Goal: Task Accomplishment & Management: Manage account settings

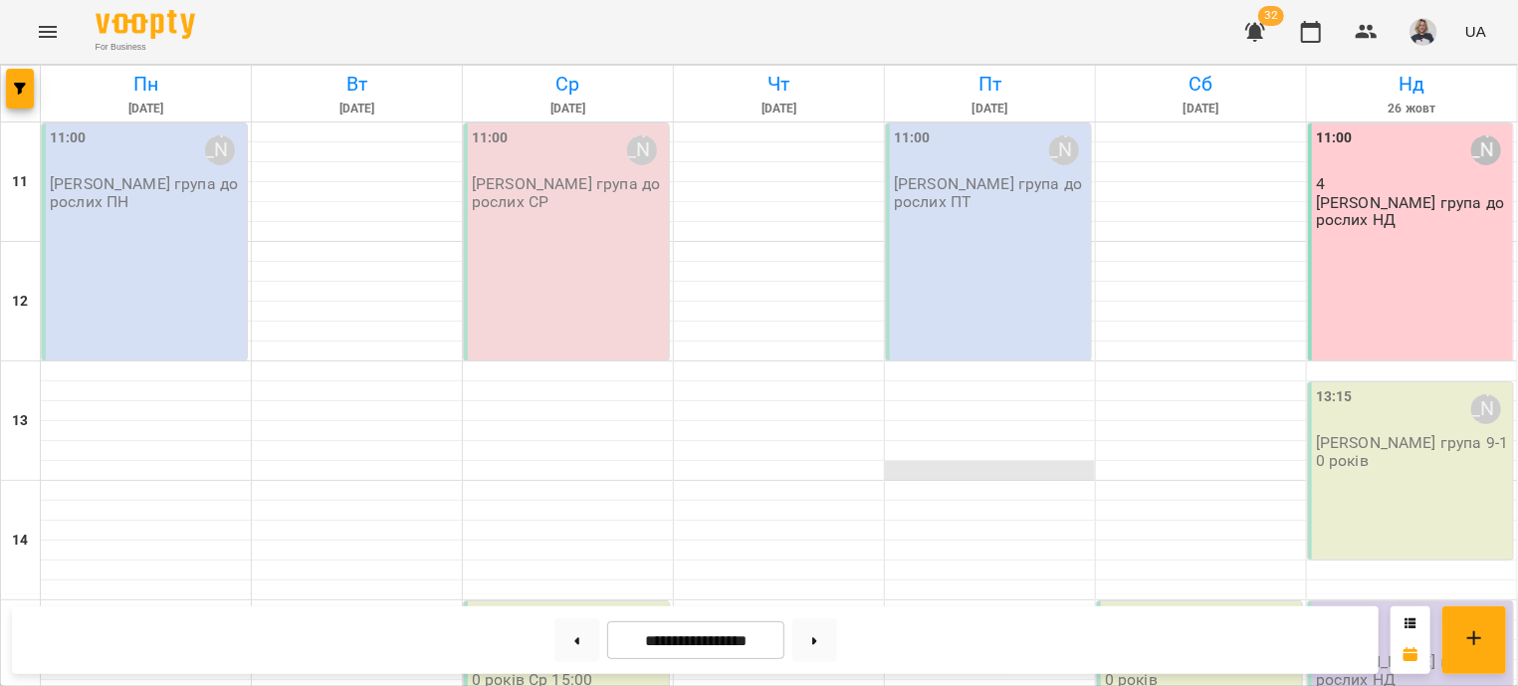
scroll to position [601, 0]
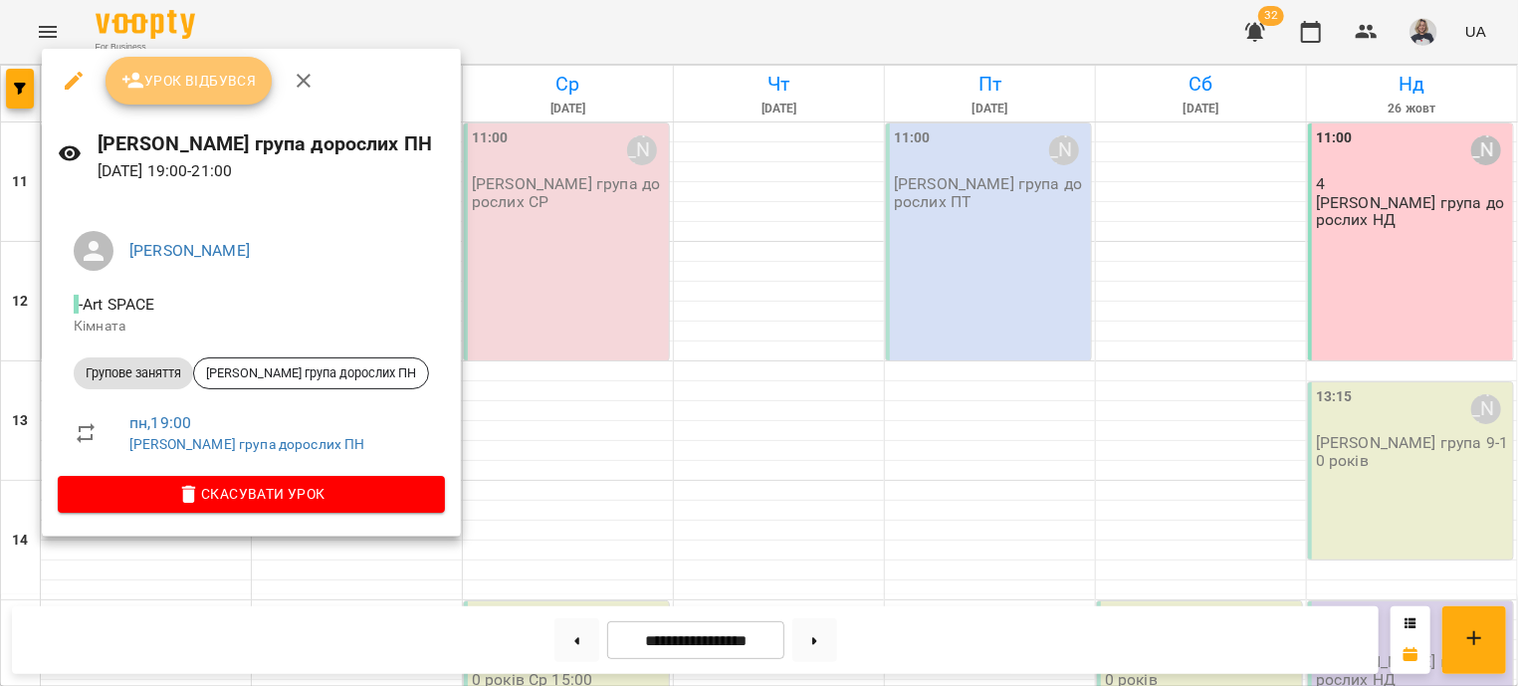
click at [201, 80] on span "Урок відбувся" at bounding box center [188, 81] width 135 height 24
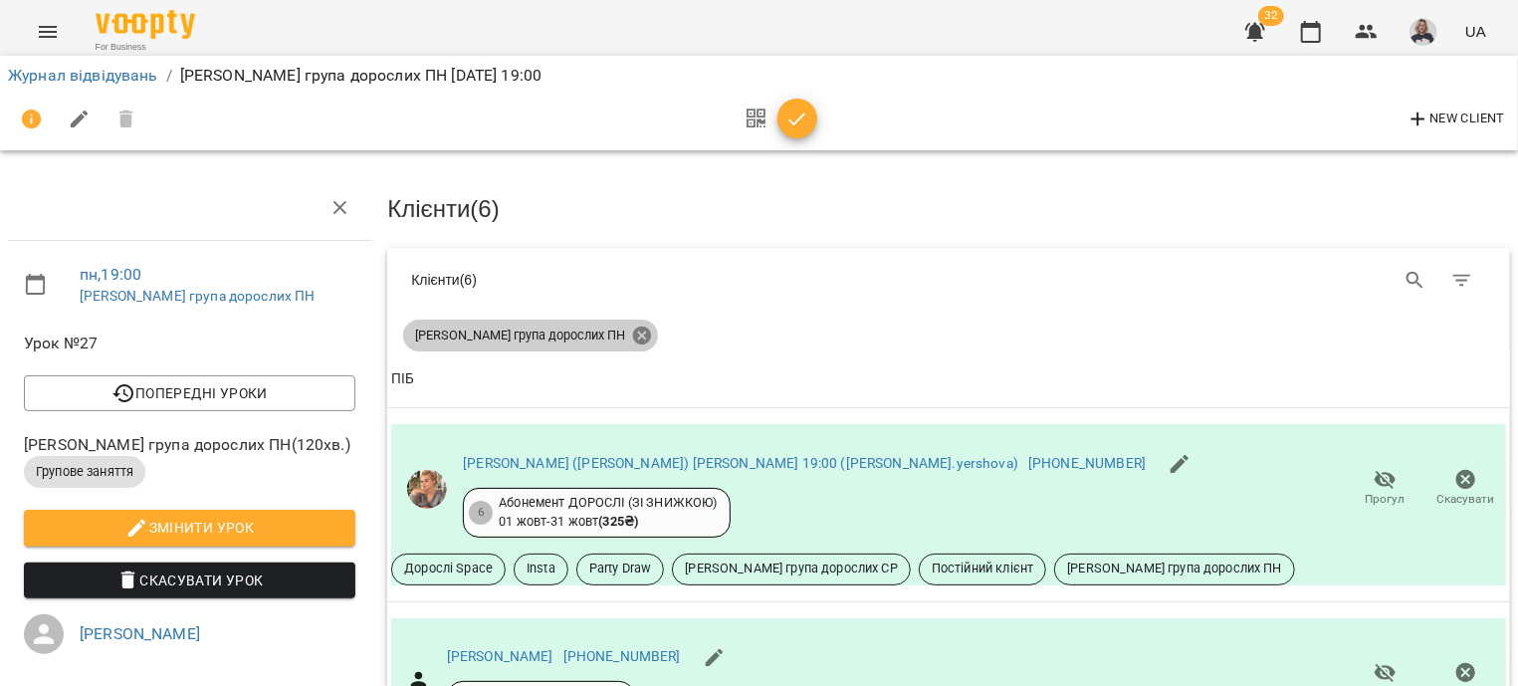
click at [631, 334] on icon at bounding box center [642, 335] width 22 height 22
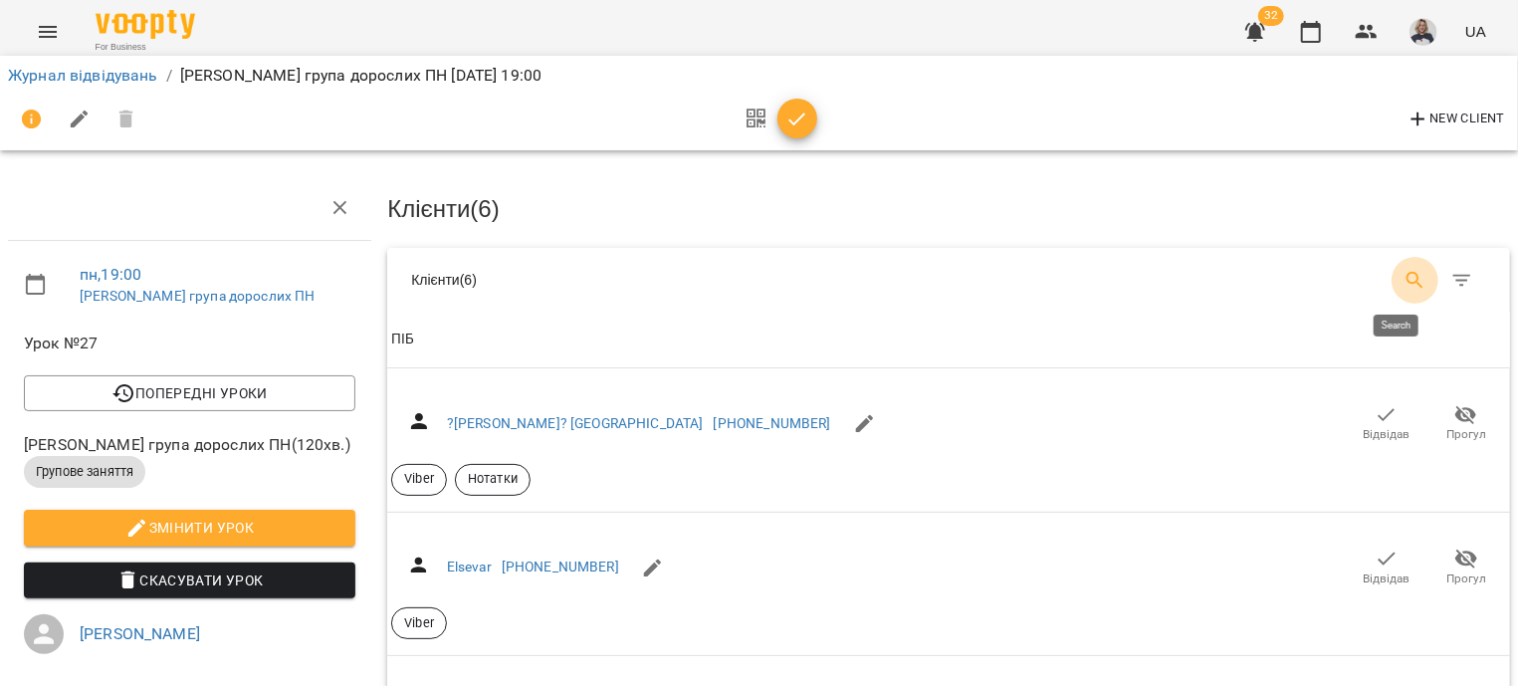
click at [1406, 280] on icon "Search" at bounding box center [1414, 280] width 17 height 17
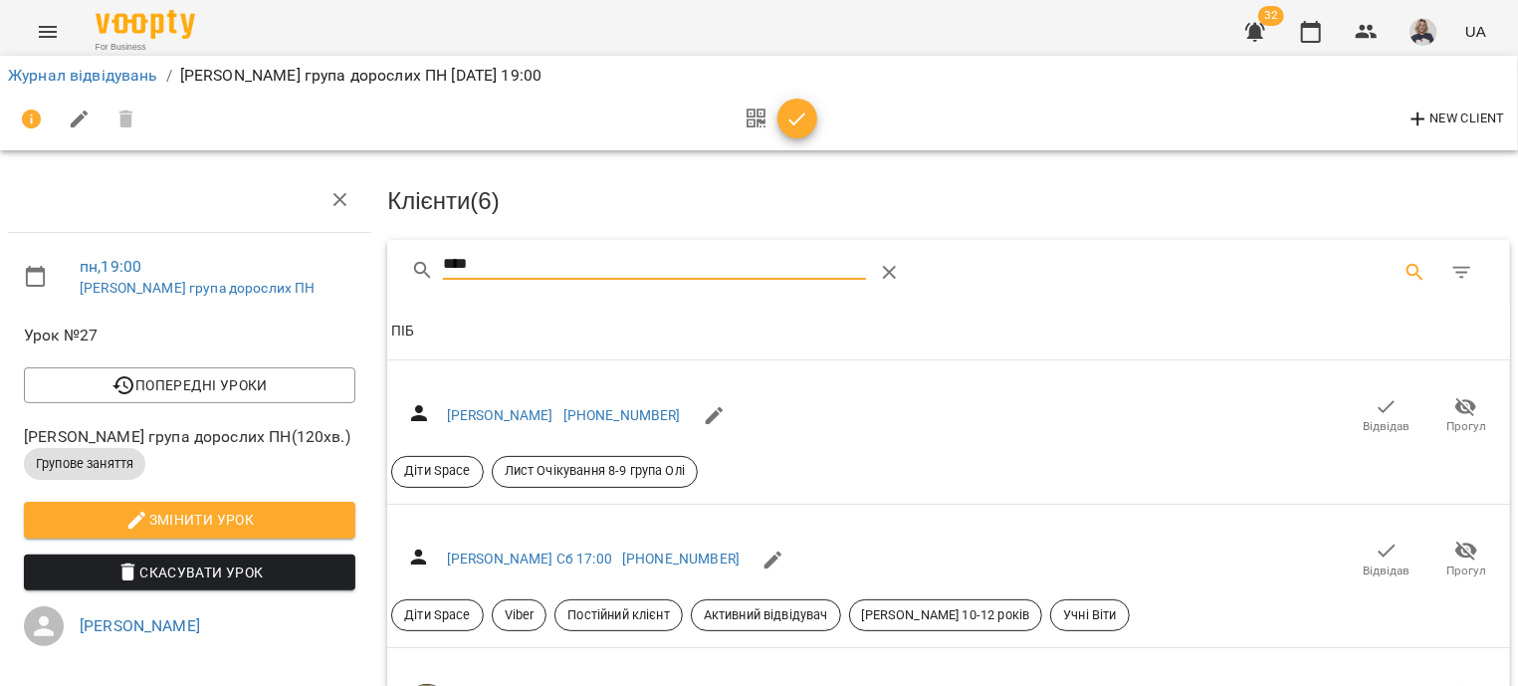
scroll to position [480, 0]
type input "****"
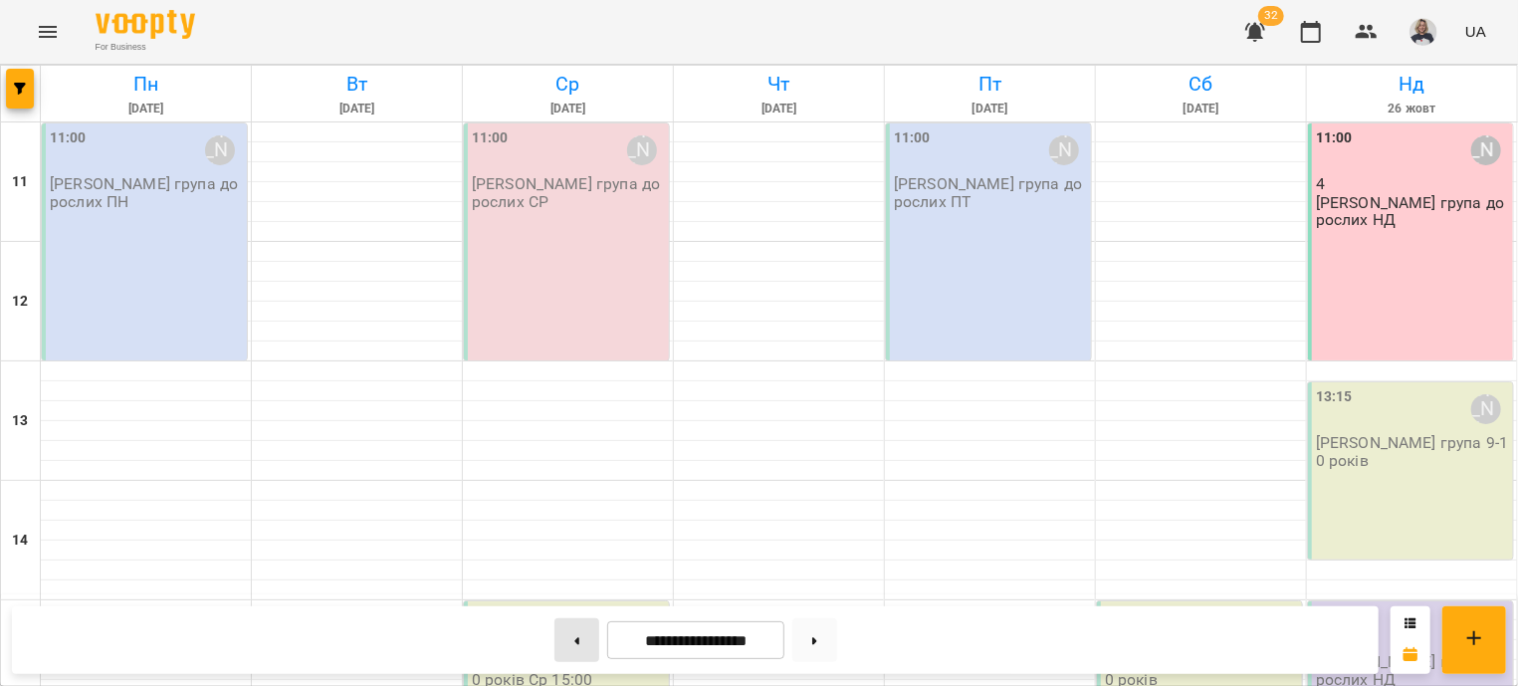
click at [554, 640] on button at bounding box center [576, 640] width 45 height 44
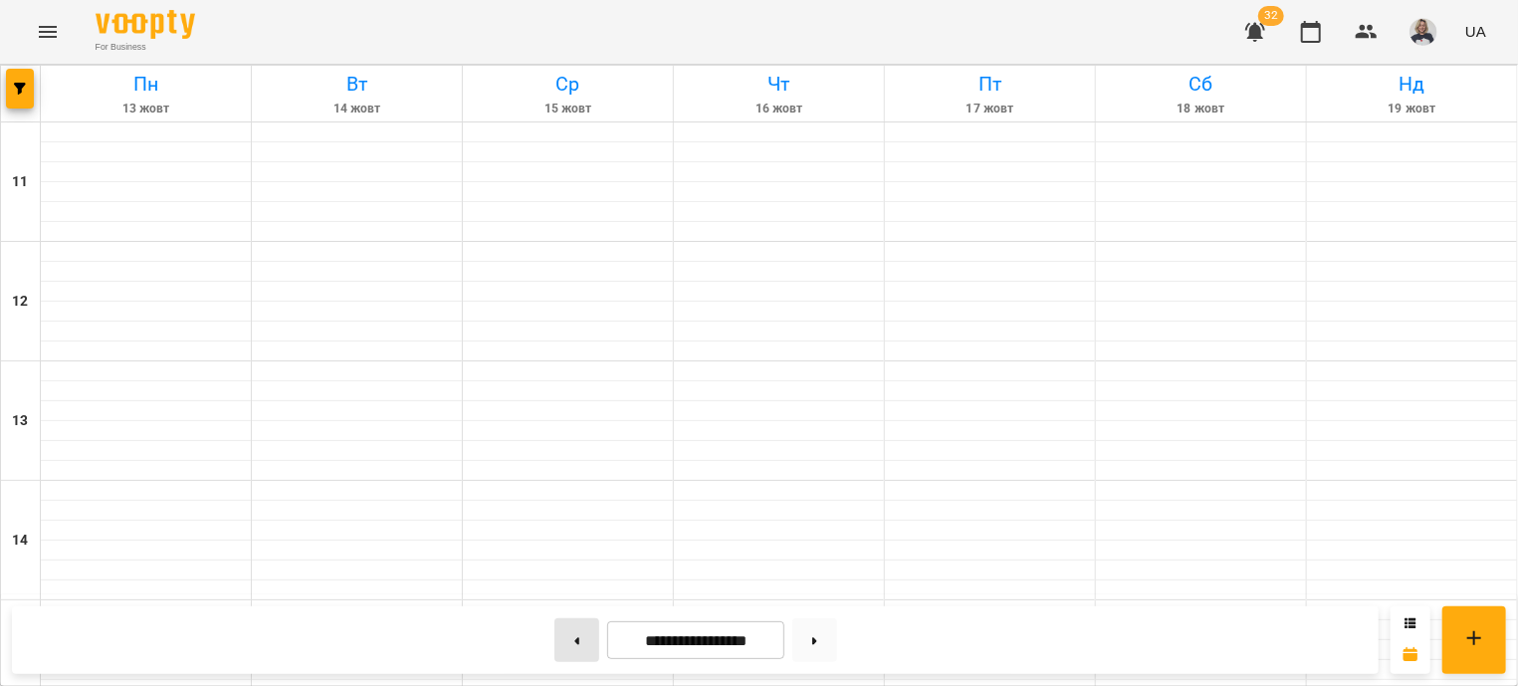
type input "**********"
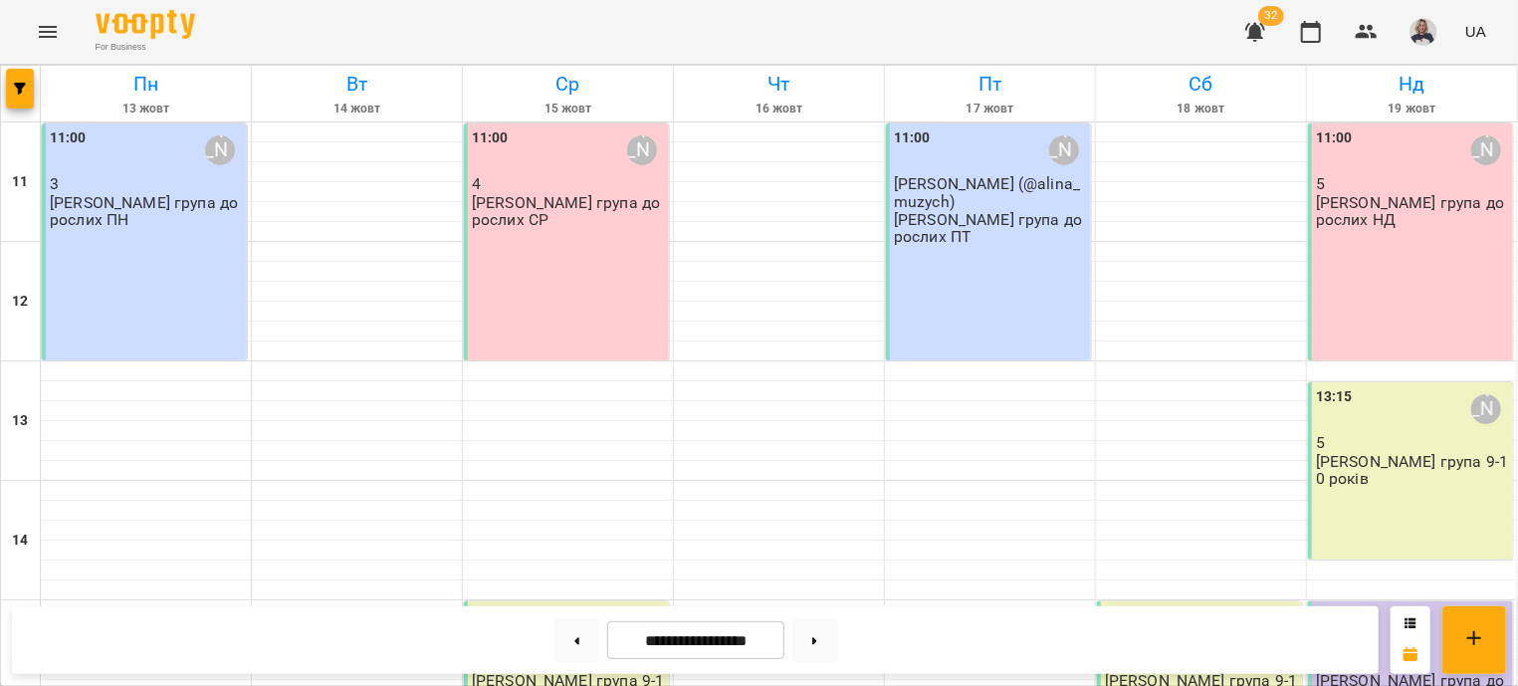
scroll to position [601, 0]
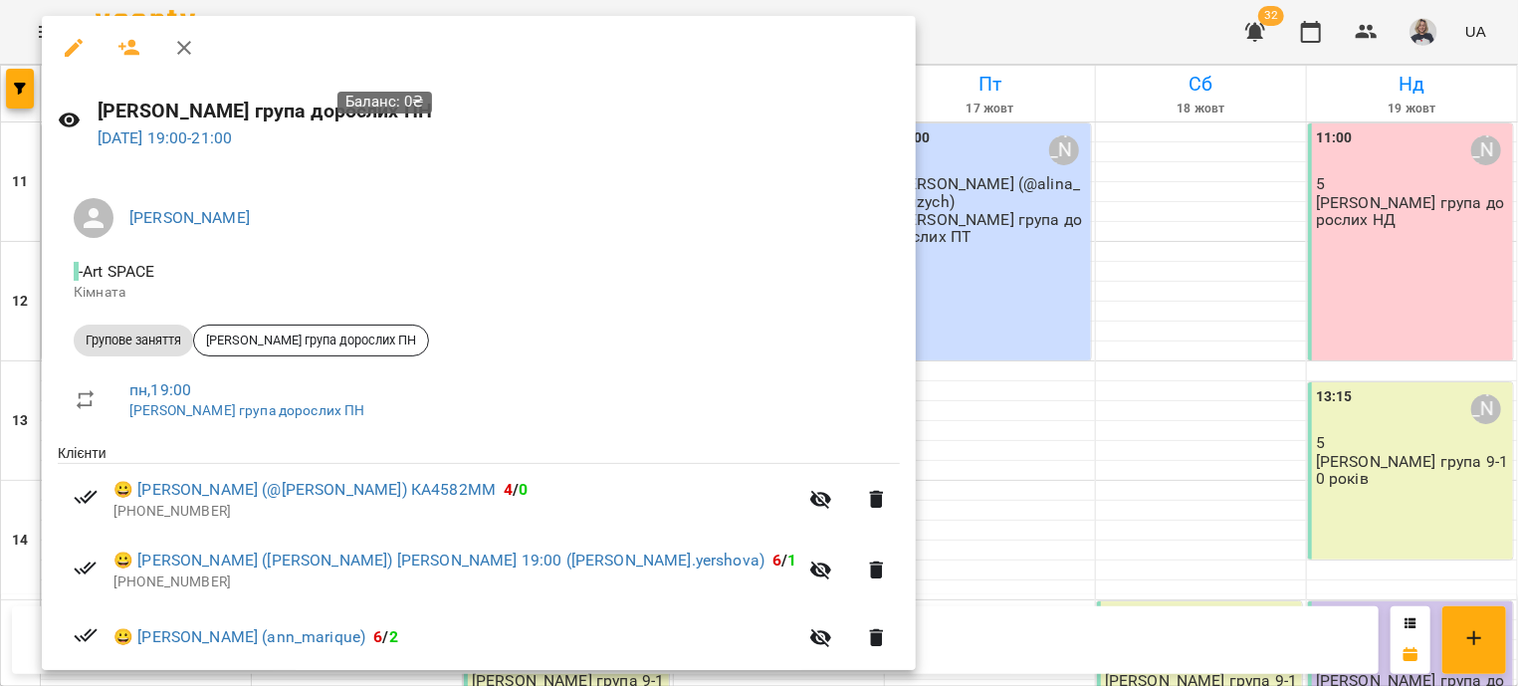
scroll to position [424, 0]
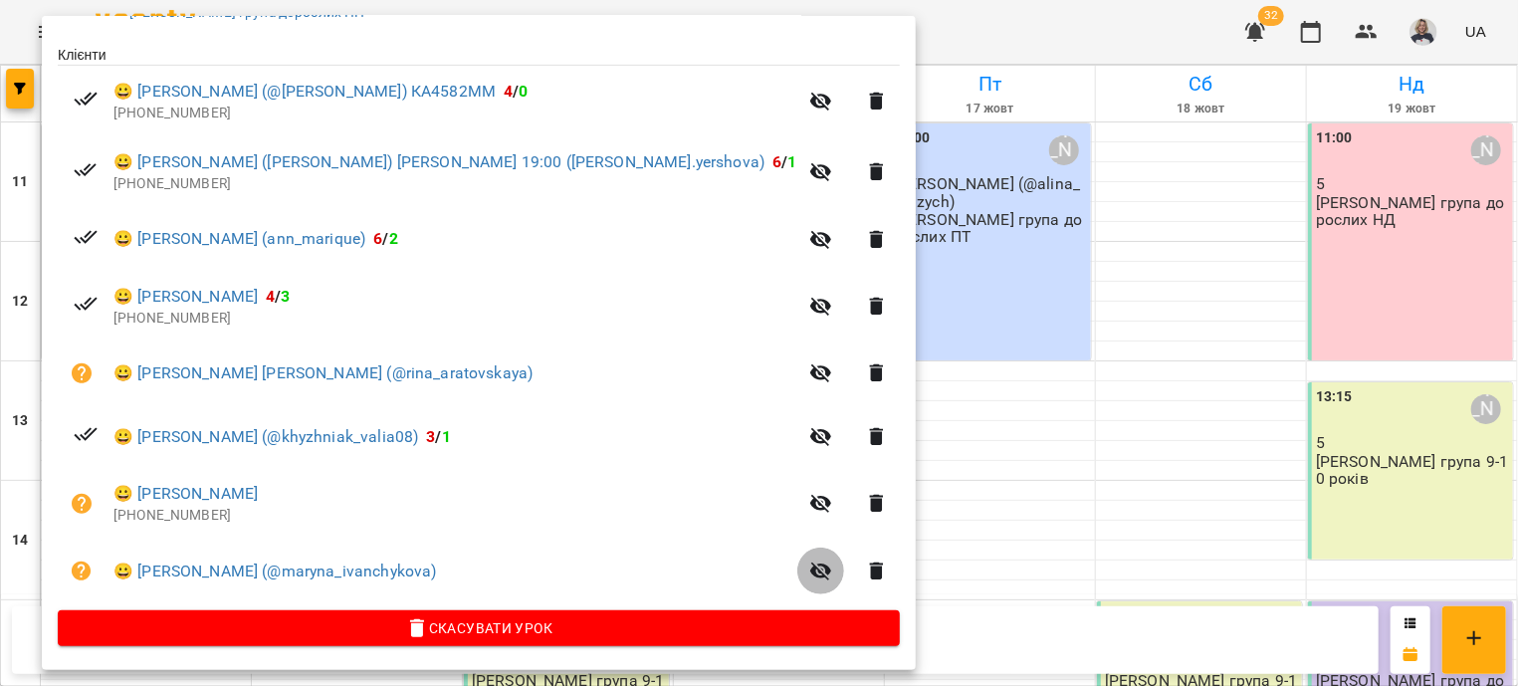
click at [810, 575] on icon "button" at bounding box center [821, 571] width 22 height 19
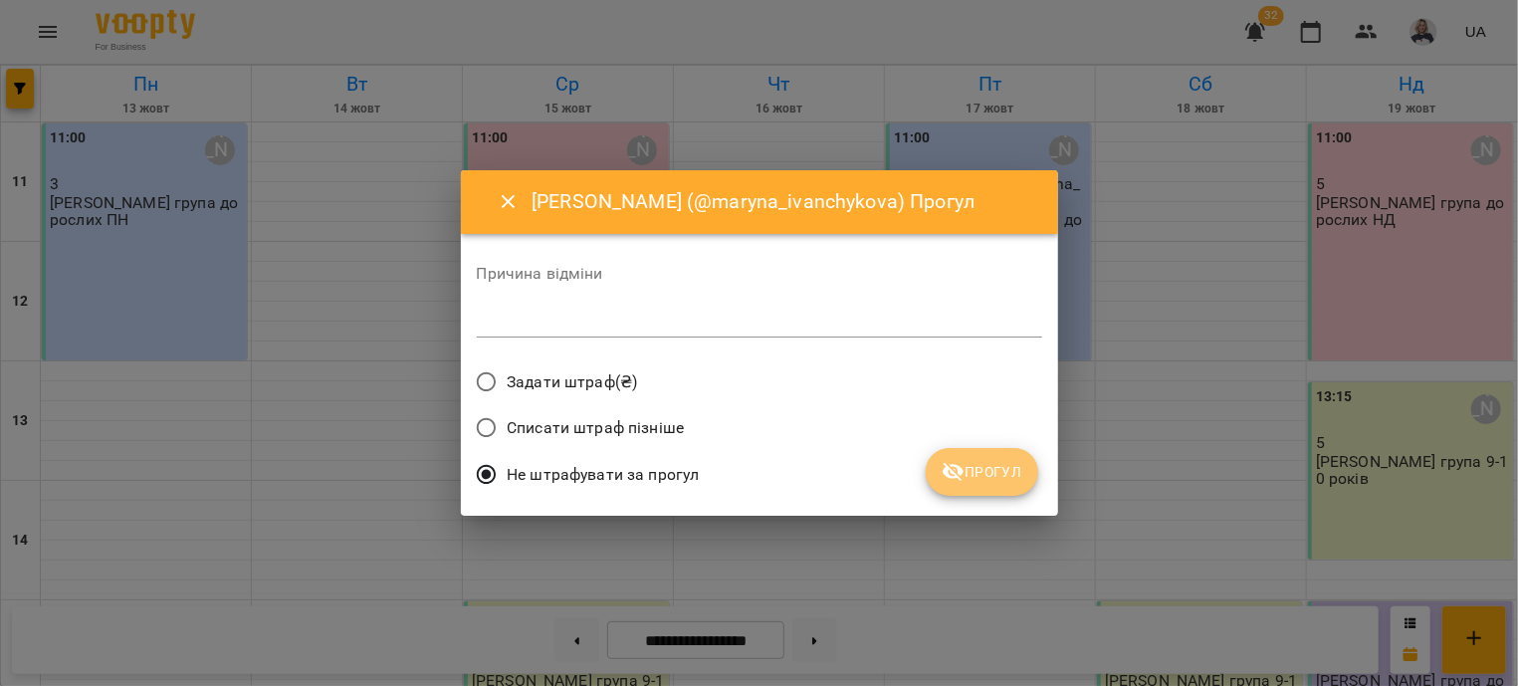
click at [993, 477] on span "Прогул" at bounding box center [982, 472] width 81 height 24
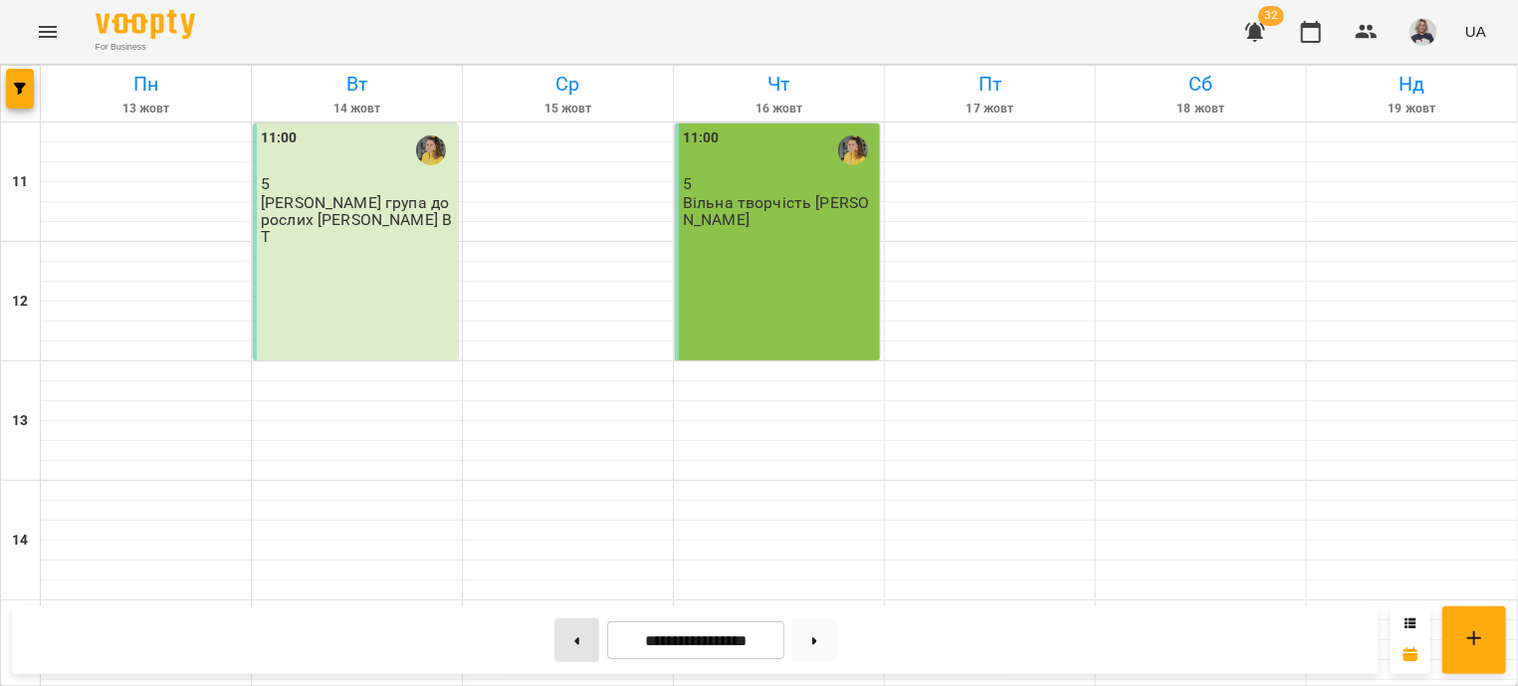
click at [560, 645] on button at bounding box center [576, 640] width 45 height 44
click at [818, 637] on button at bounding box center [814, 640] width 45 height 44
type input "**********"
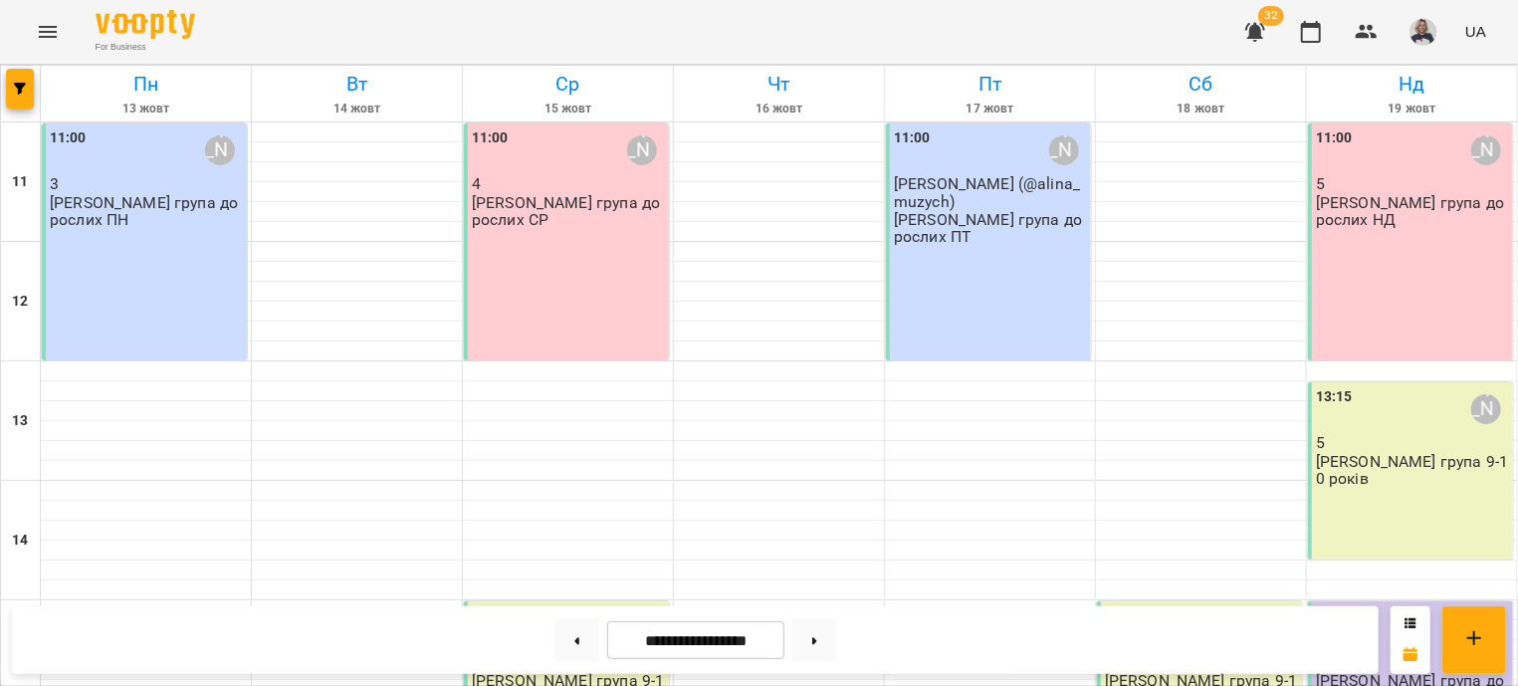
click at [96, 296] on div "11:00 Настя 3 Віолетта група дорослих ПН" at bounding box center [144, 241] width 205 height 237
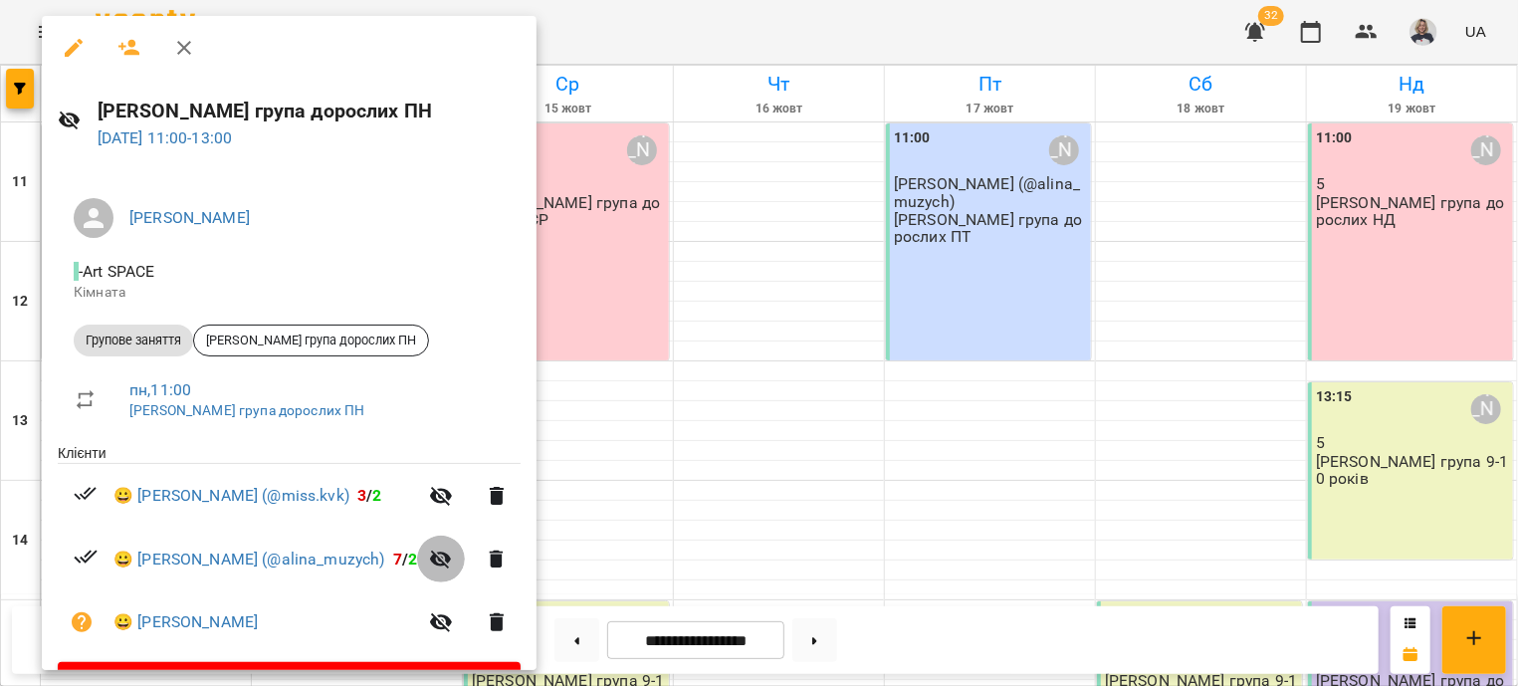
click at [430, 569] on icon "button" at bounding box center [441, 559] width 22 height 19
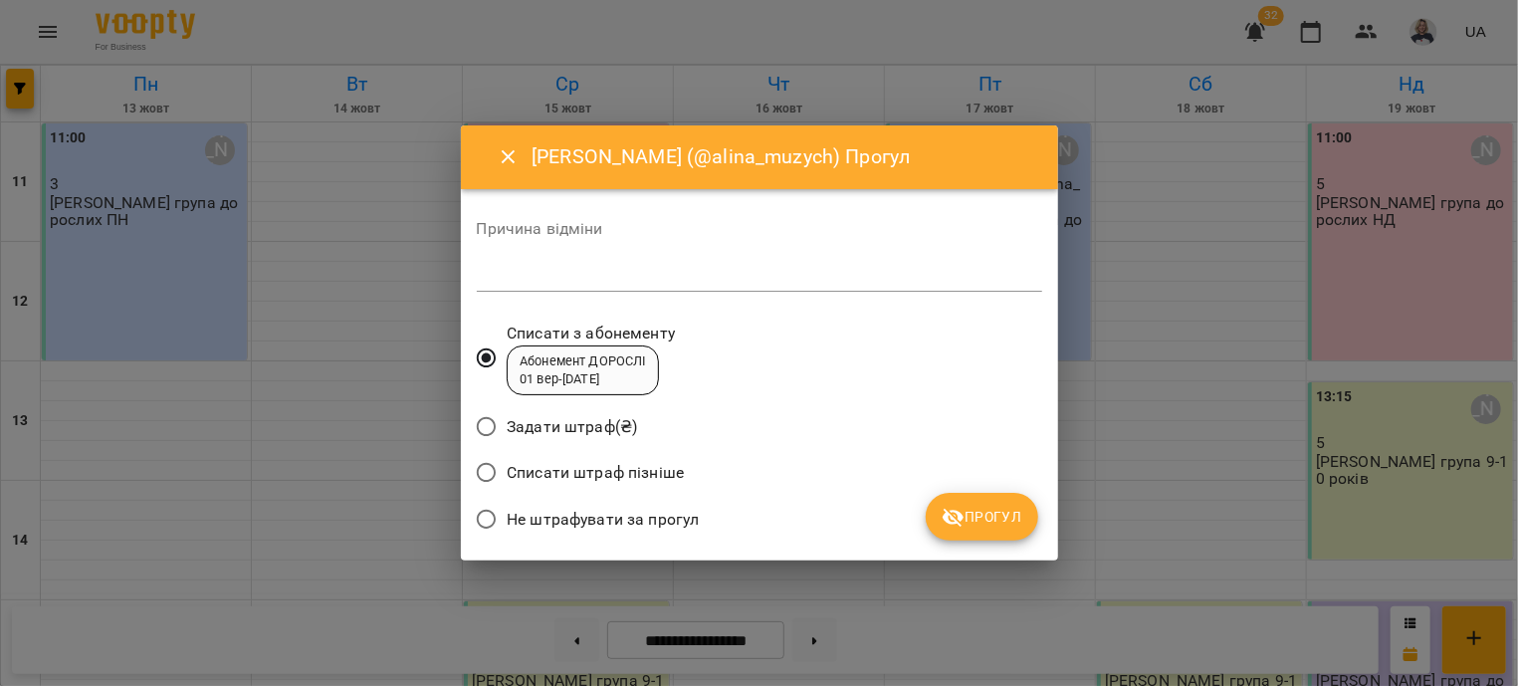
click at [668, 503] on label "Не штрафувати за прогул" at bounding box center [583, 520] width 234 height 42
click at [985, 517] on span "Прогул" at bounding box center [982, 517] width 81 height 24
